Goal: Register for event/course

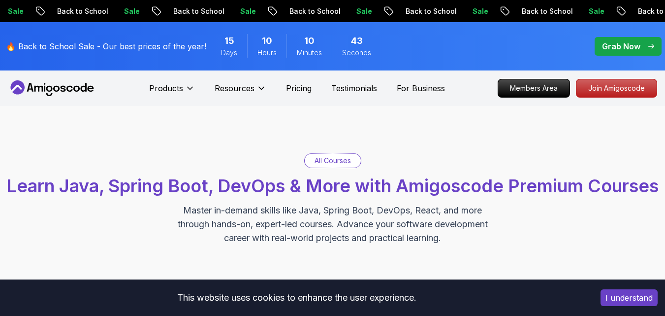
scroll to position [276, 0]
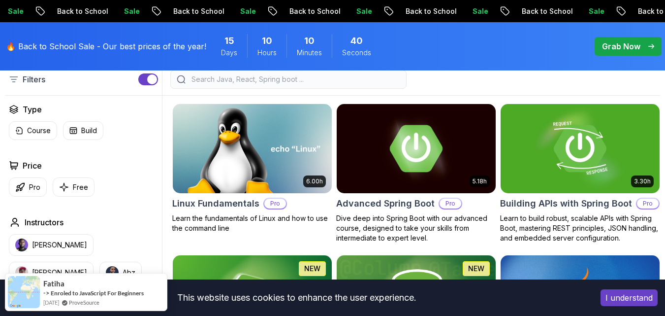
click at [226, 84] on input "search" at bounding box center [295, 79] width 211 height 10
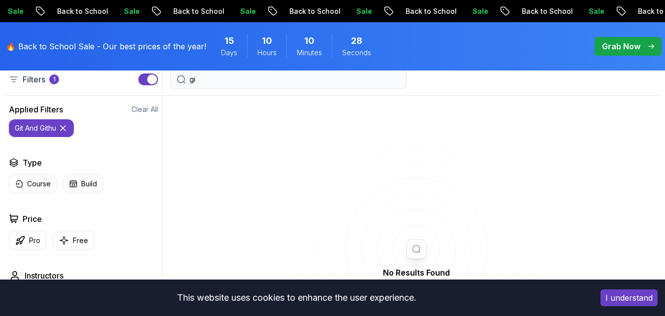
type input "g"
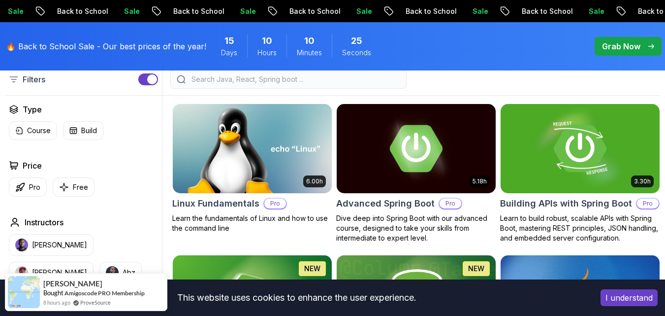
click at [31, 135] on p "Course" at bounding box center [39, 131] width 24 height 10
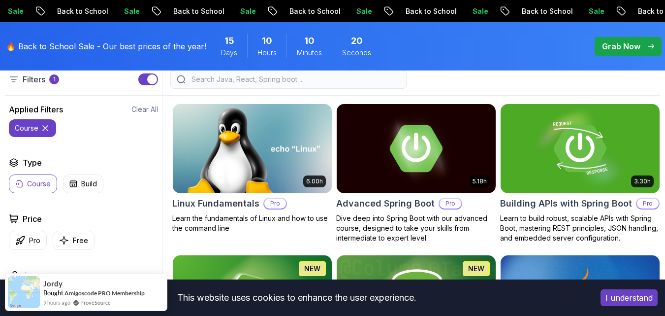
click at [236, 84] on input "search" at bounding box center [295, 79] width 211 height 10
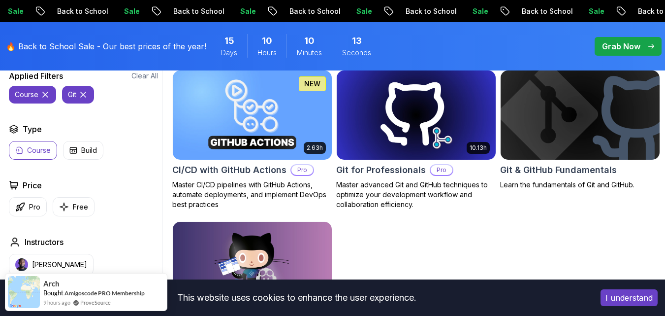
scroll to position [307, 0]
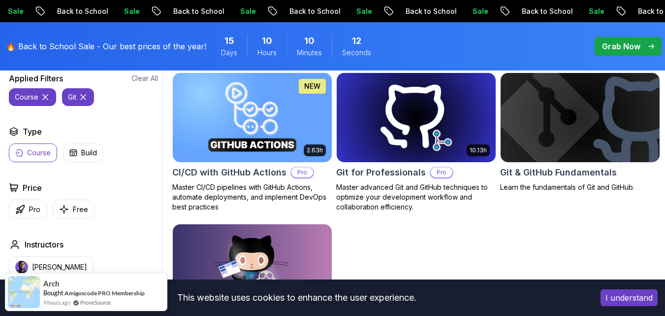
type input "git"
click at [542, 179] on h2 "Git & GitHub Fundamentals" at bounding box center [558, 172] width 117 height 14
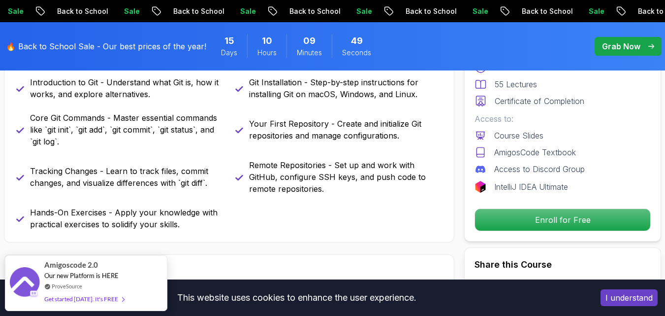
scroll to position [473, 0]
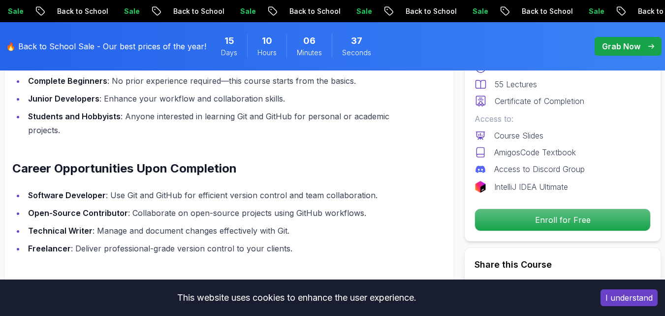
scroll to position [1010, 0]
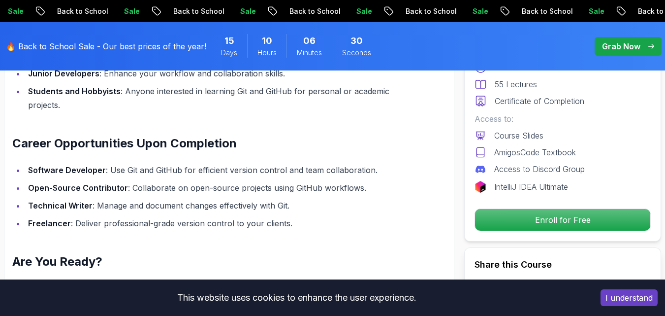
click at [375, 176] on li "Software Developer : Use Git and GitHub for efficient version control and team …" at bounding box center [214, 170] width 378 height 14
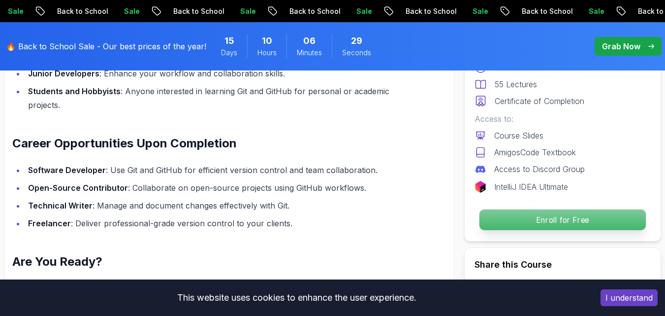
click at [540, 213] on p "Enroll for Free" at bounding box center [563, 219] width 166 height 21
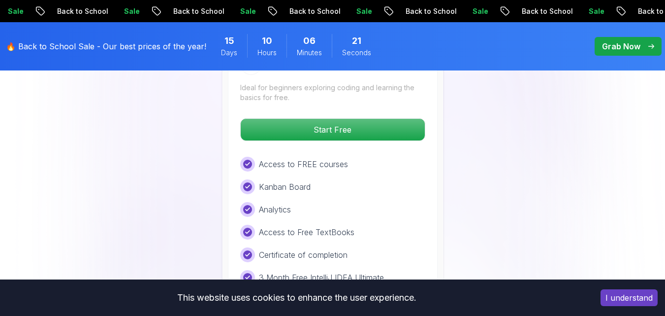
scroll to position [2034, 0]
